Goal: Navigation & Orientation: Find specific page/section

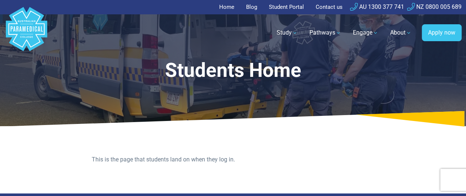
click at [284, 7] on link "Student Portal" at bounding box center [286, 7] width 44 height 14
click at [286, 7] on link "Student Portal" at bounding box center [286, 7] width 44 height 14
click at [289, 9] on link "Student Portal" at bounding box center [286, 7] width 44 height 14
